Goal: Information Seeking & Learning: Check status

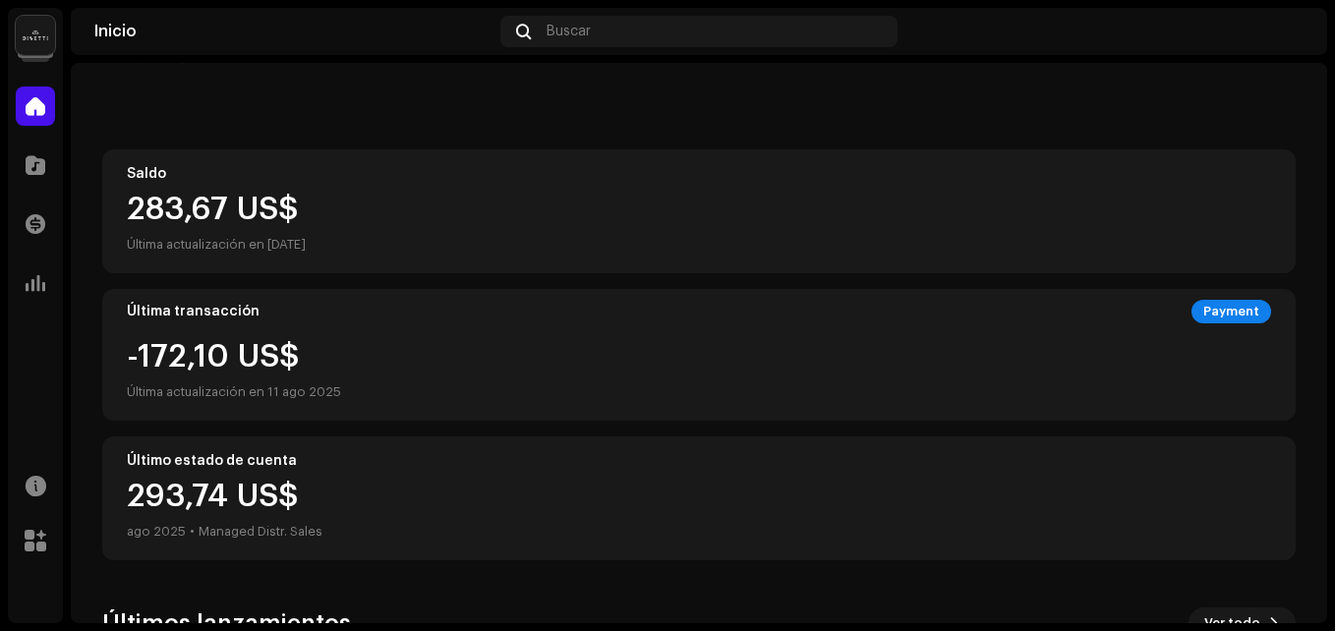
scroll to position [487, 0]
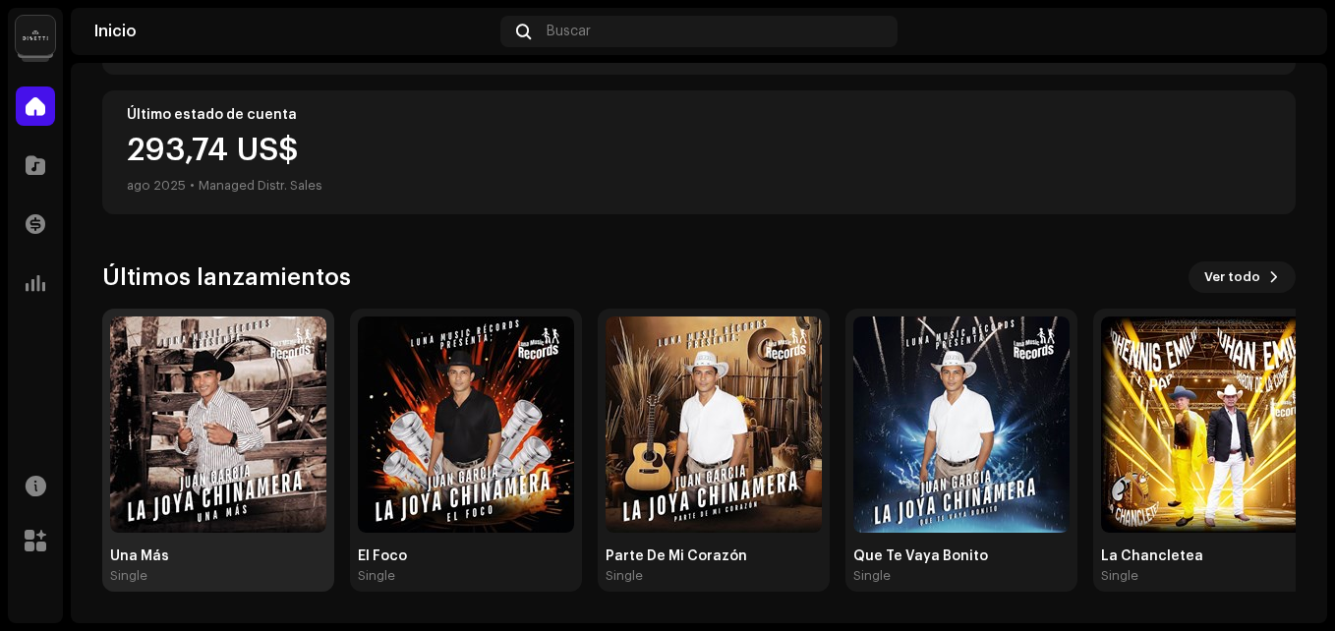
click at [273, 481] on img at bounding box center [218, 424] width 216 height 216
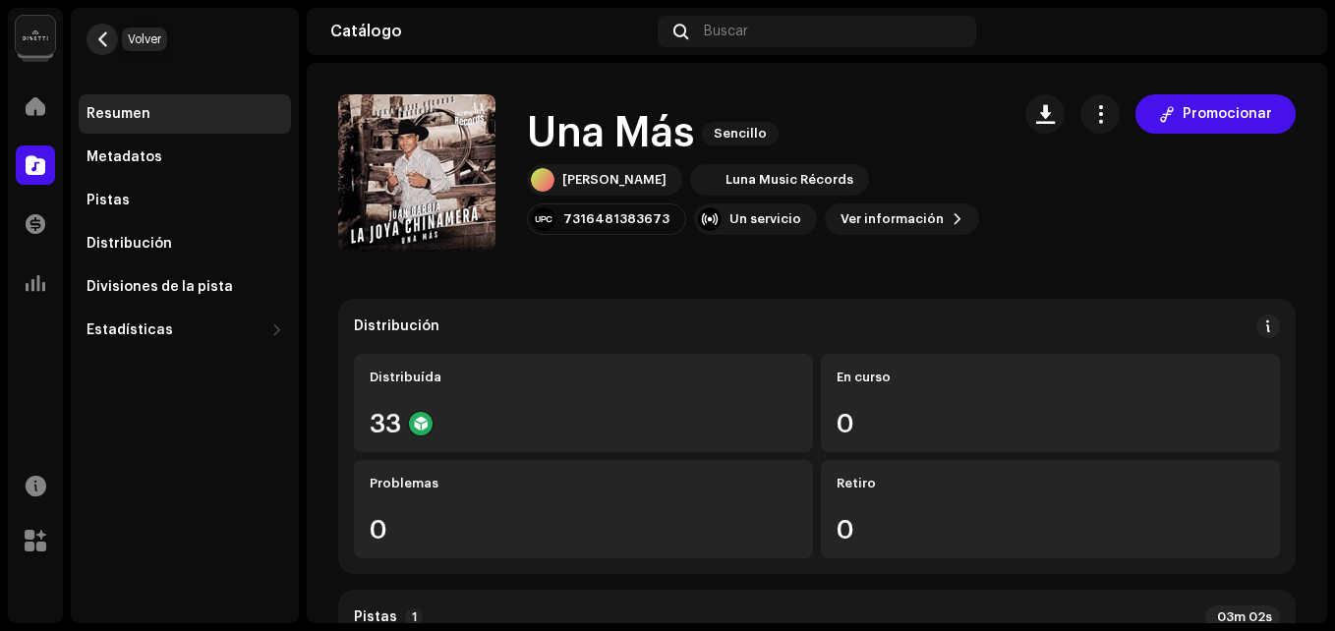
click at [103, 40] on span "button" at bounding box center [102, 39] width 15 height 16
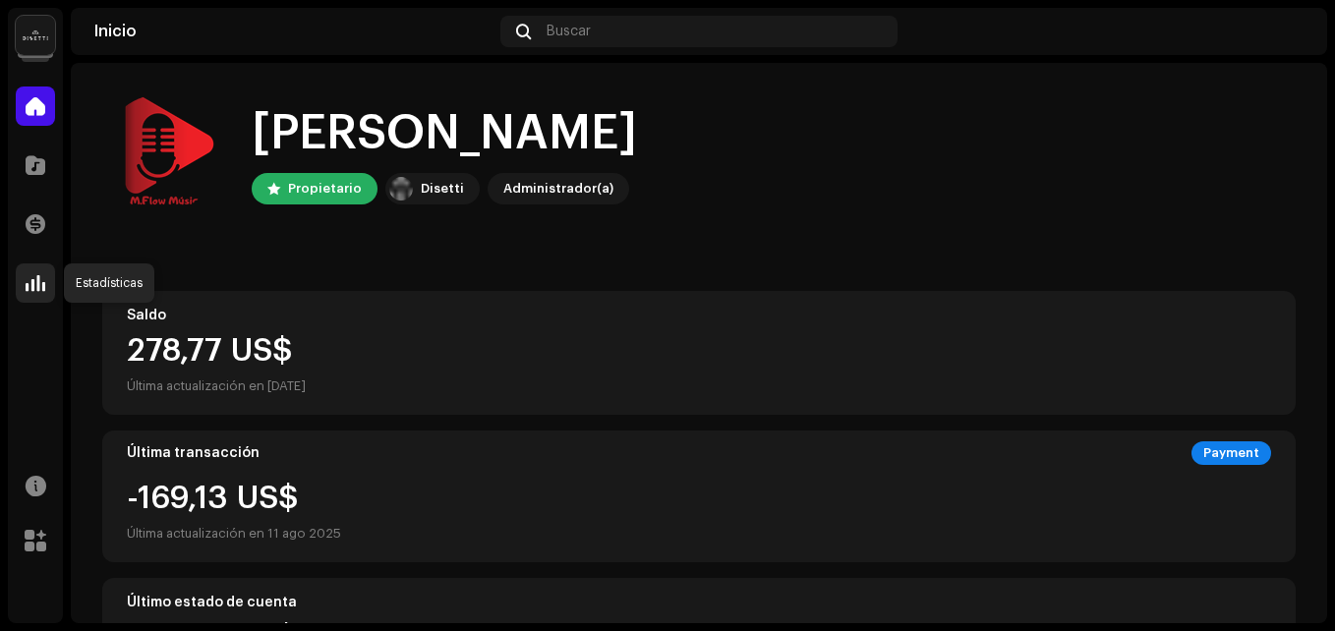
click at [33, 275] on span at bounding box center [36, 283] width 20 height 16
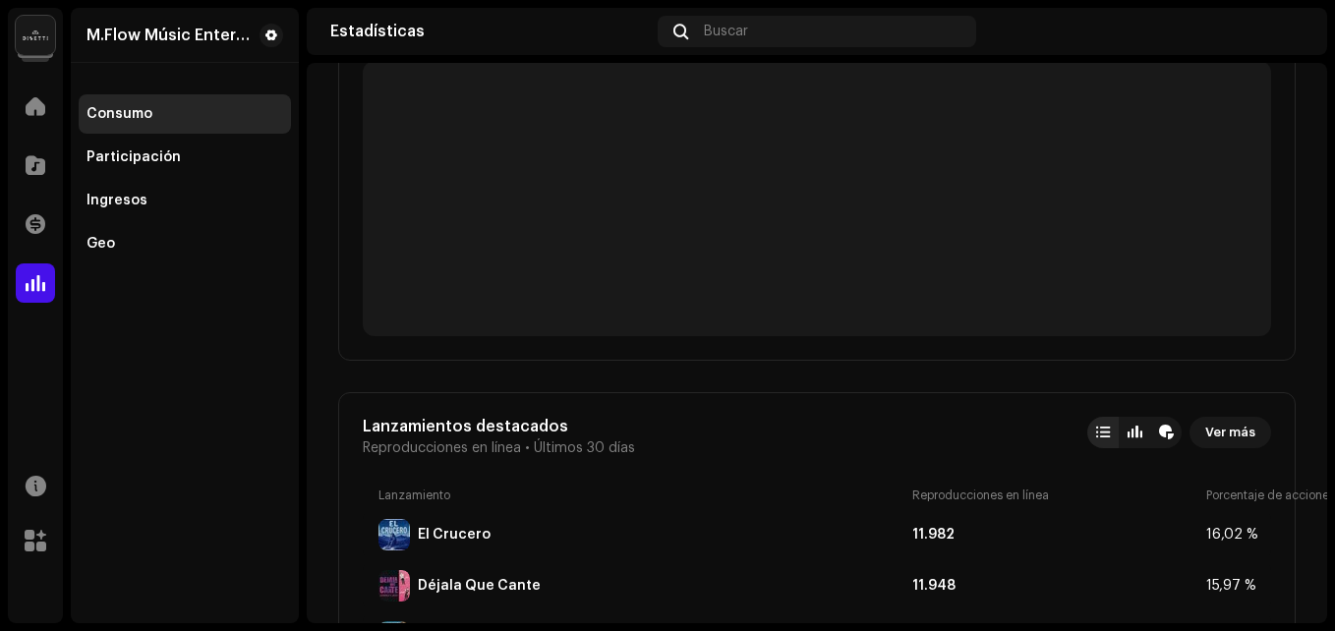
scroll to position [1081, 0]
